Goal: Task Accomplishment & Management: Use online tool/utility

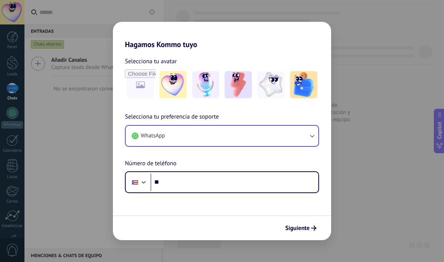
click at [227, 142] on button "WhatsApp" at bounding box center [222, 136] width 193 height 20
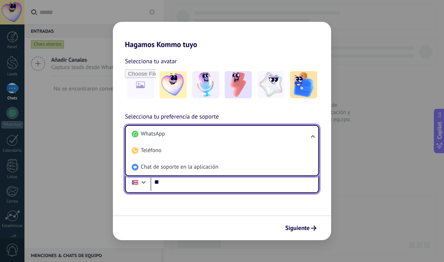
click at [239, 189] on input "**" at bounding box center [235, 181] width 168 height 17
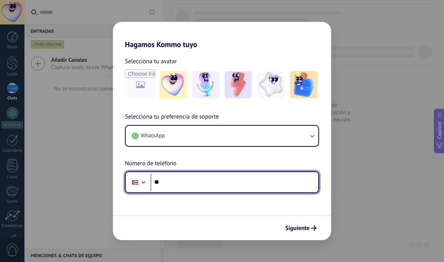
click at [238, 190] on input "**" at bounding box center [235, 181] width 168 height 17
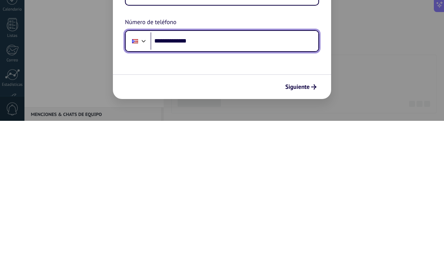
type input "**********"
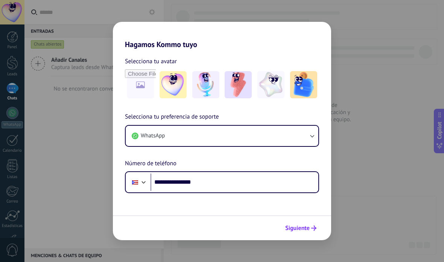
click at [296, 225] on span "Siguiente" at bounding box center [297, 227] width 24 height 5
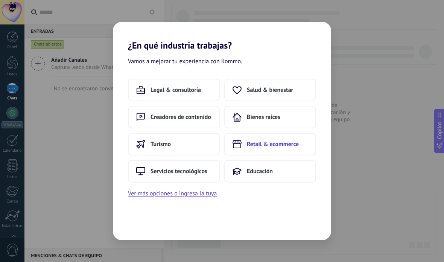
click at [301, 153] on button "Retail & ecommerce" at bounding box center [270, 144] width 92 height 23
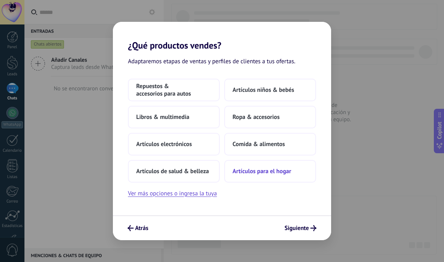
click at [287, 178] on button "Artículos para el hogar" at bounding box center [270, 171] width 92 height 23
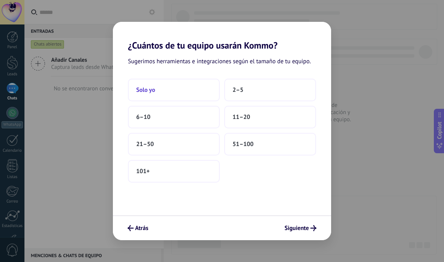
click at [207, 83] on button "Solo yo" at bounding box center [174, 90] width 92 height 23
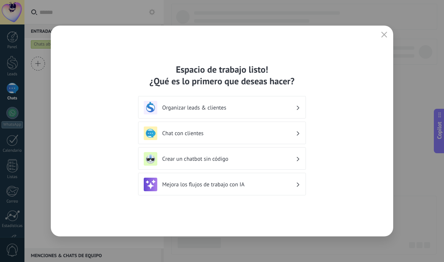
click at [294, 107] on h3 "Organizar leads & clientes" at bounding box center [229, 107] width 134 height 7
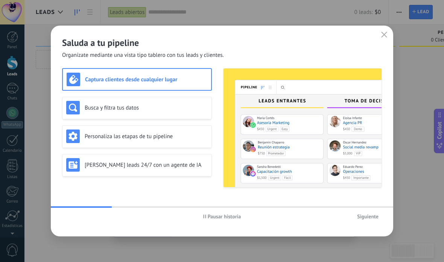
click at [218, 217] on span "Pausar historia" at bounding box center [224, 216] width 33 height 5
click at [193, 111] on h3 "Busca y filtra tus datos" at bounding box center [146, 107] width 123 height 7
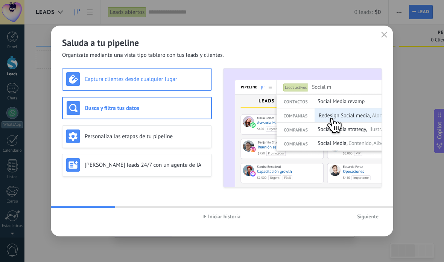
click at [168, 85] on div "Captura clientes desde cualquier lugar" at bounding box center [136, 79] width 141 height 14
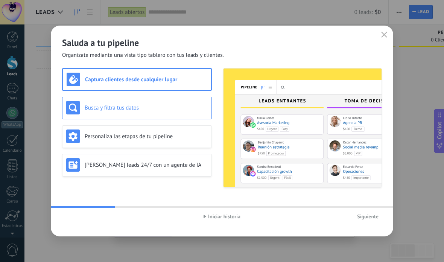
click at [183, 109] on h3 "Busca y filtra tus datos" at bounding box center [146, 107] width 123 height 7
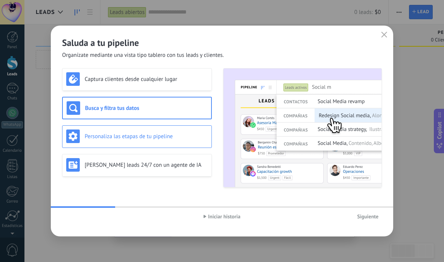
click at [165, 140] on h3 "Personaliza las etapas de tu pipeline" at bounding box center [146, 136] width 123 height 7
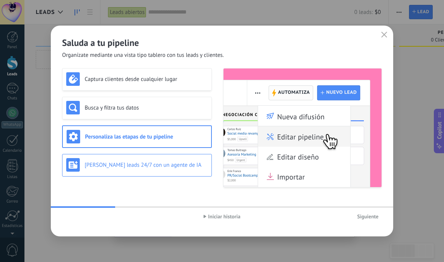
click at [143, 168] on h3 "[PERSON_NAME] leads 24/7 con un agente de IA" at bounding box center [146, 164] width 123 height 7
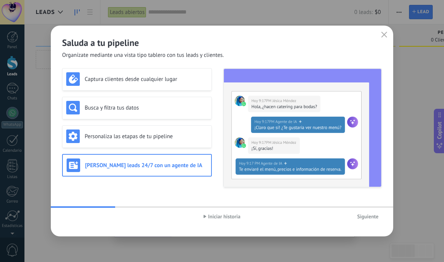
click at [219, 218] on span "Iniciar historia" at bounding box center [224, 216] width 32 height 5
click at [368, 220] on button "Siguiente" at bounding box center [368, 216] width 28 height 11
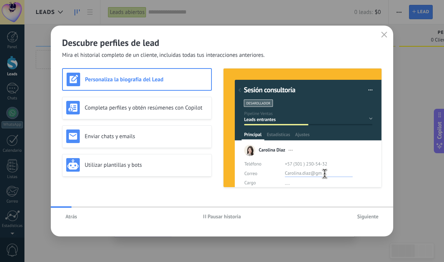
click at [373, 216] on span "Siguiente" at bounding box center [367, 216] width 21 height 5
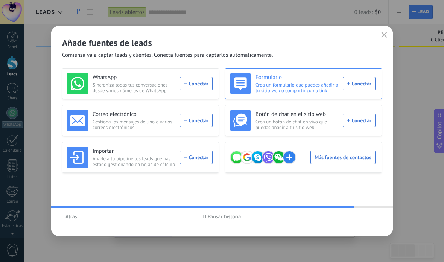
click at [364, 85] on div "Formulario Crea un formulario que puedes añadir a tu sitio web o compartir como…" at bounding box center [303, 83] width 146 height 21
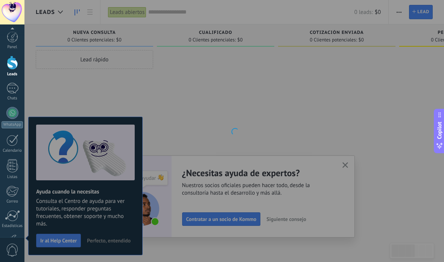
scroll to position [51, 0]
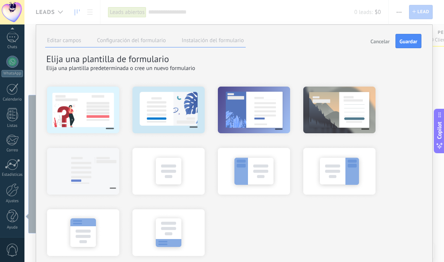
click at [371, 42] on span "Cancelar" at bounding box center [380, 41] width 19 height 5
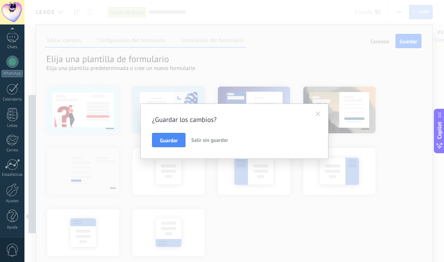
click at [321, 114] on span at bounding box center [318, 114] width 12 height 13
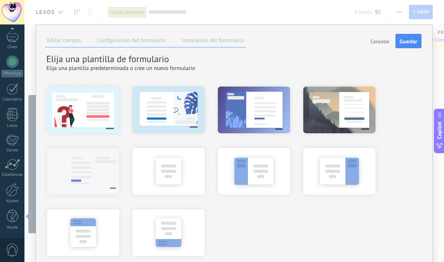
click at [383, 40] on span "Cancelar" at bounding box center [380, 41] width 19 height 5
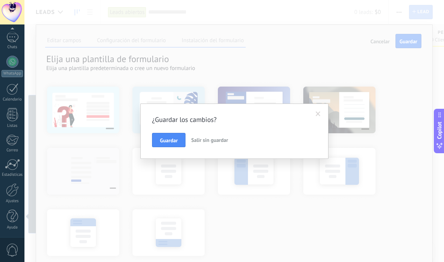
scroll to position [0, 0]
click at [212, 140] on span "Salir sin guardar" at bounding box center [209, 140] width 37 height 7
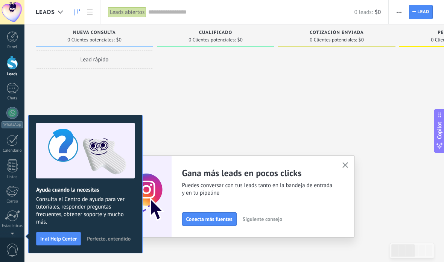
click at [341, 170] on button "button" at bounding box center [345, 165] width 9 height 10
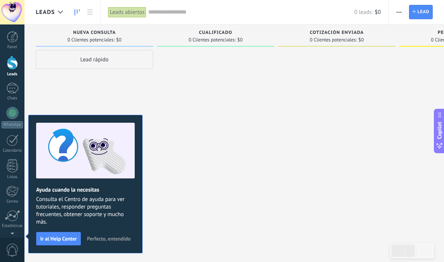
click at [115, 239] on span "Perfecto, entendido" at bounding box center [109, 238] width 44 height 5
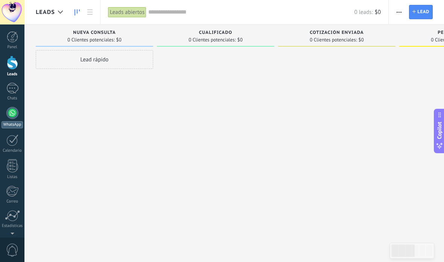
click at [20, 108] on link "WhatsApp" at bounding box center [12, 117] width 24 height 21
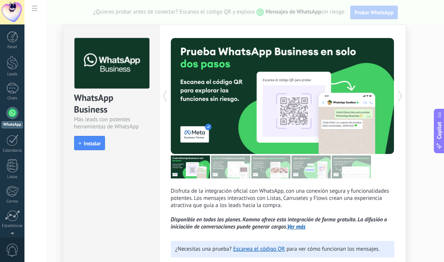
click at [55, 254] on div "WhatsApp Business Más leads con potentes herramientas de WhatsApp install Insta…" at bounding box center [234, 131] width 420 height 262
click at [17, 174] on link "Listas" at bounding box center [12, 169] width 24 height 20
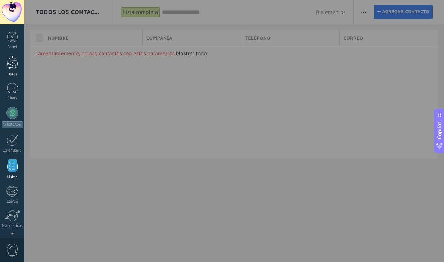
click at [8, 69] on div at bounding box center [12, 63] width 11 height 14
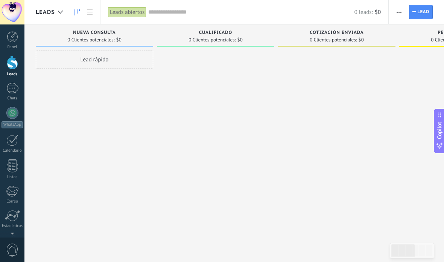
click at [397, 136] on div "Cotización enviada 0 Clientes potenciales: $0" at bounding box center [338, 118] width 121 height 189
click at [17, 46] on div "Panel" at bounding box center [13, 47] width 22 height 5
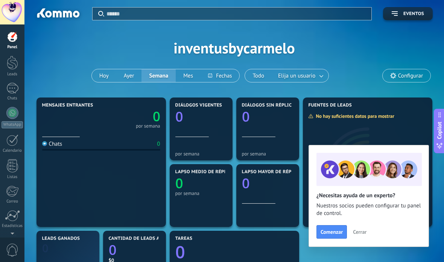
click at [358, 230] on span "Cerrar" at bounding box center [360, 231] width 14 height 5
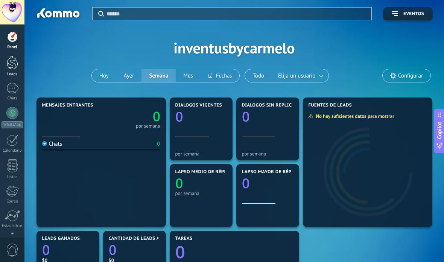
click at [12, 65] on div at bounding box center [12, 63] width 11 height 14
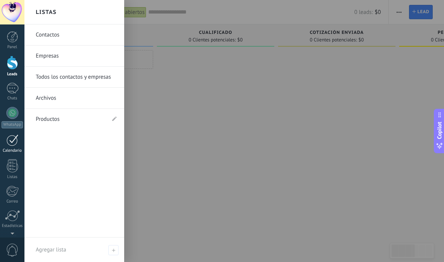
click at [6, 141] on link "Calendario" at bounding box center [12, 143] width 24 height 19
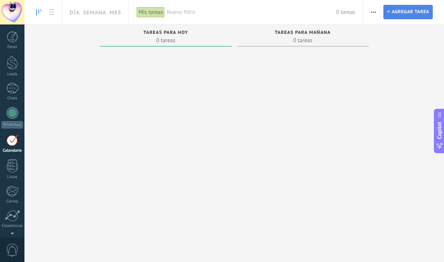
click at [423, 12] on span "Agregar tarea" at bounding box center [411, 12] width 38 height 14
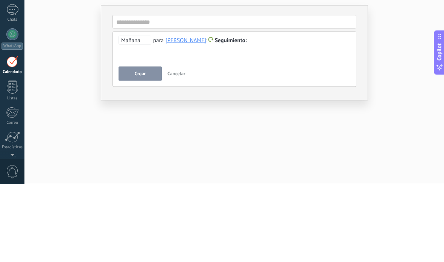
scroll to position [22, 0]
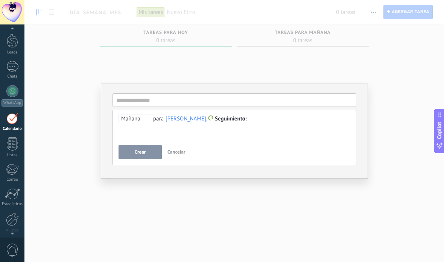
click at [425, 59] on div "**********" at bounding box center [234, 131] width 420 height 262
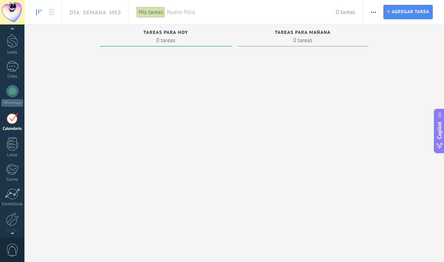
scroll to position [0, 0]
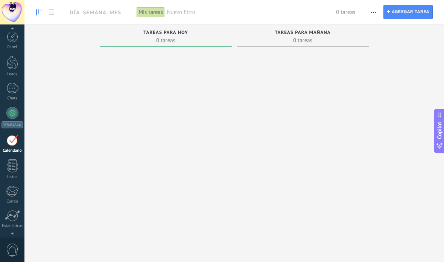
click at [11, 25] on div "Panel Leads Chats WhatsApp Clientes" at bounding box center [24, 130] width 49 height 213
click at [12, 38] on div at bounding box center [12, 36] width 11 height 11
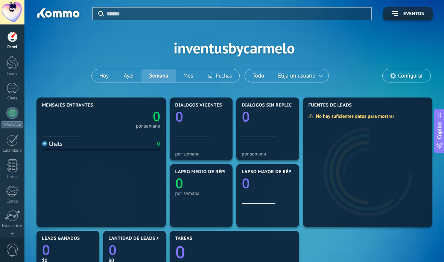
click at [10, 246] on span "0" at bounding box center [12, 249] width 13 height 13
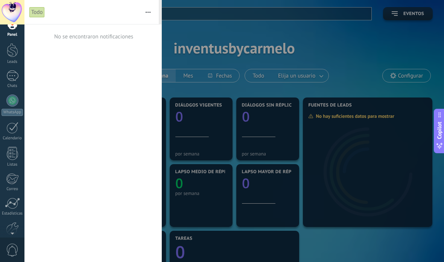
click at [13, 232] on div at bounding box center [12, 231] width 24 height 11
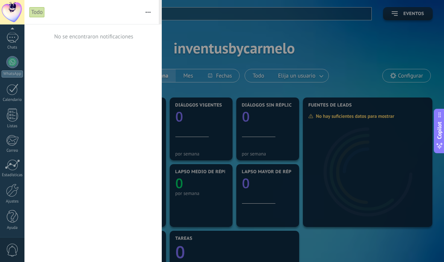
scroll to position [51, 0]
click at [13, 195] on div at bounding box center [12, 189] width 13 height 13
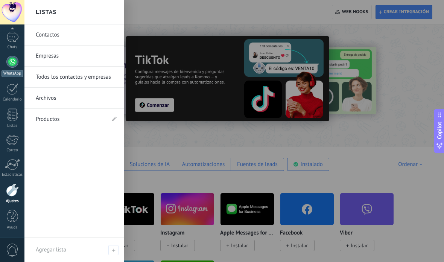
click at [6, 67] on link "WhatsApp" at bounding box center [12, 66] width 24 height 21
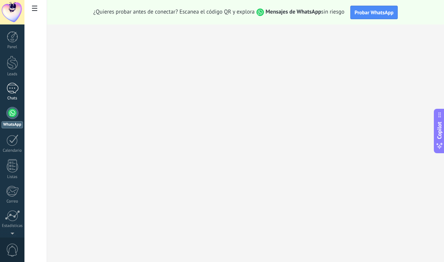
click at [12, 88] on div at bounding box center [12, 88] width 12 height 11
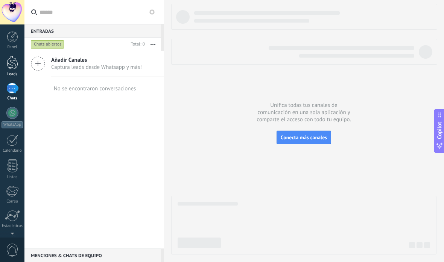
click at [13, 67] on div at bounding box center [12, 63] width 11 height 14
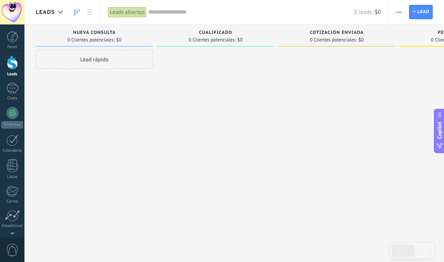
click at [309, 256] on div "Leads Entrantes Solicitudes: 0 0 0 0 0 0 0 0 0 Nueva consulta 0 Clientes potenc…" at bounding box center [403, 140] width 735 height 232
